Goal: Find specific page/section: Find specific page/section

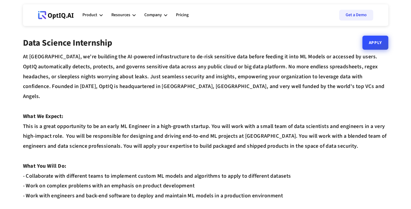
click at [371, 47] on link "Apply" at bounding box center [376, 43] width 26 height 14
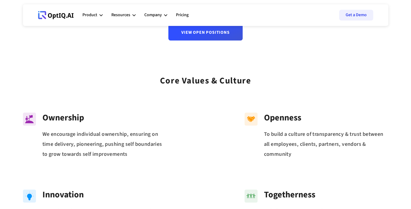
scroll to position [91, 0]
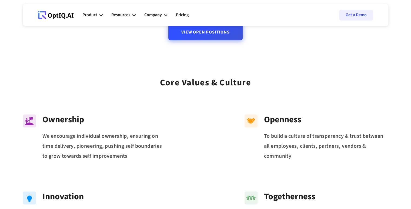
click at [206, 41] on div "View Open Positions" at bounding box center [206, 28] width 74 height 27
click at [216, 30] on link "View Open Positions" at bounding box center [206, 32] width 74 height 16
